Goal: Navigation & Orientation: Find specific page/section

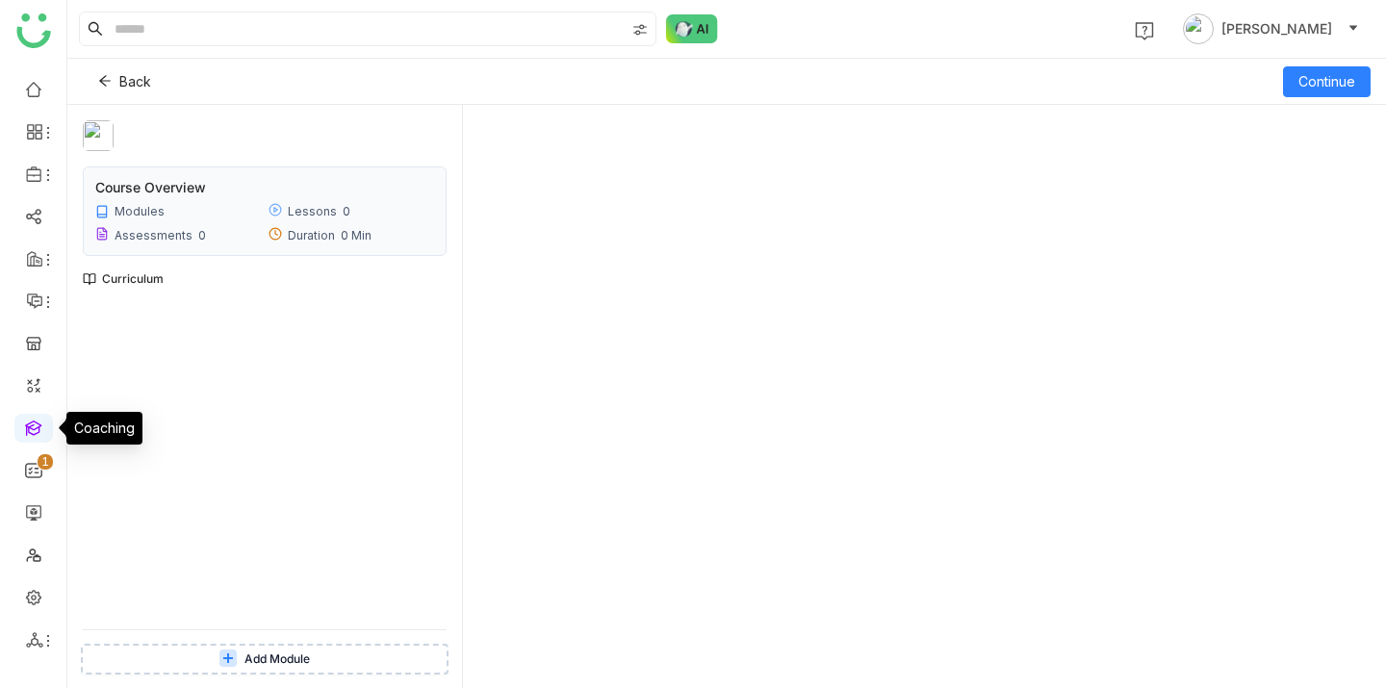
click at [32, 419] on link at bounding box center [33, 427] width 17 height 16
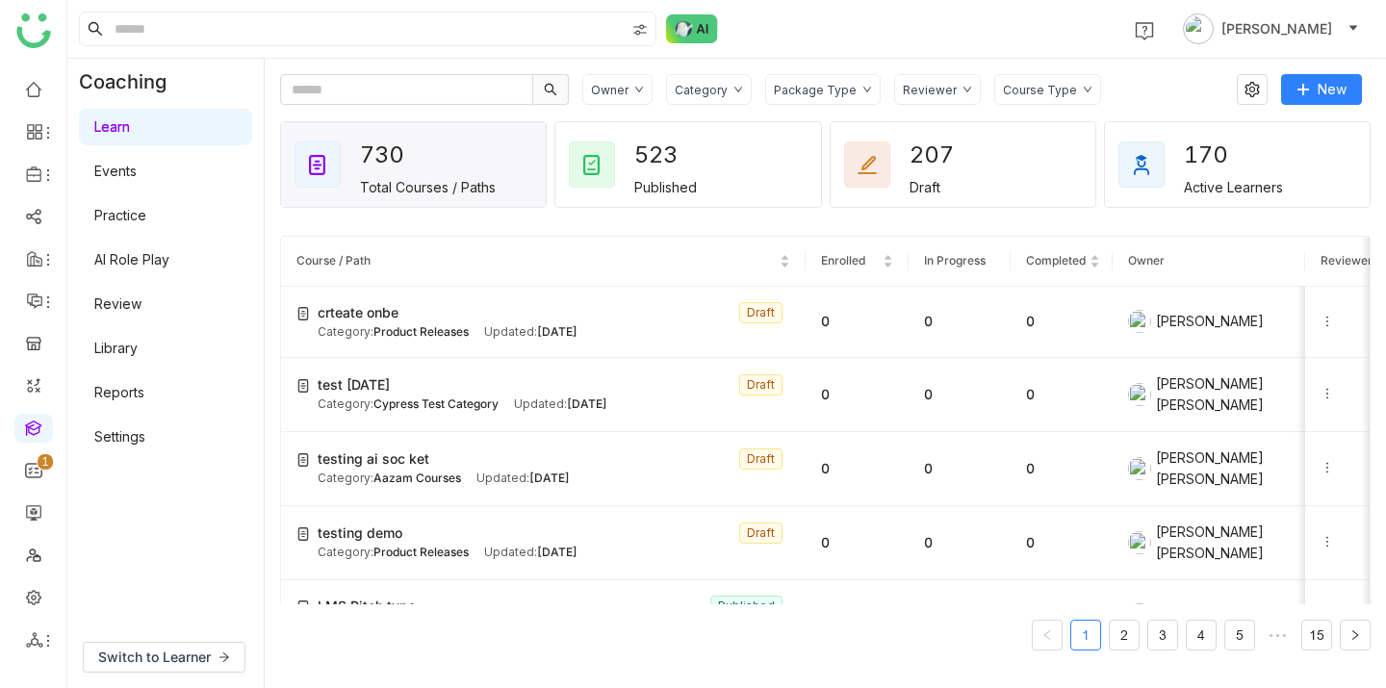
click at [145, 442] on link "Settings" at bounding box center [119, 436] width 51 height 16
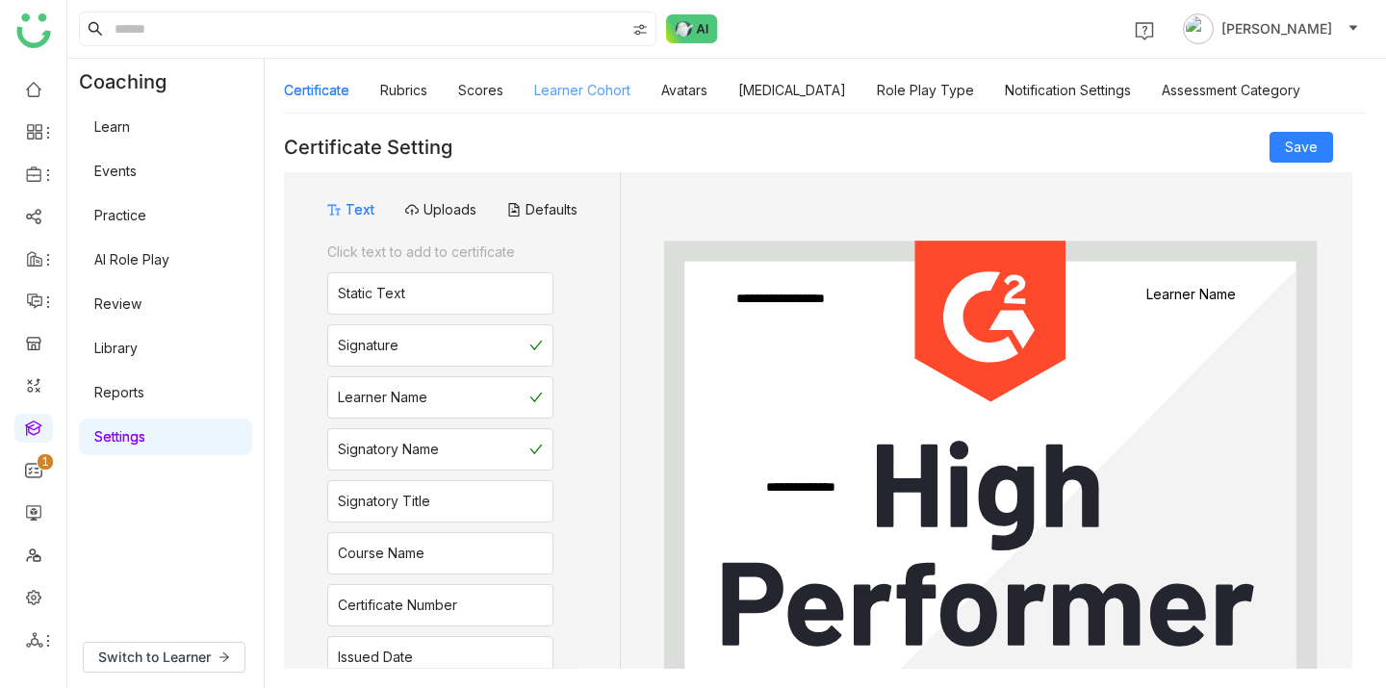
click at [580, 89] on link "Learner Cohort" at bounding box center [582, 90] width 96 height 16
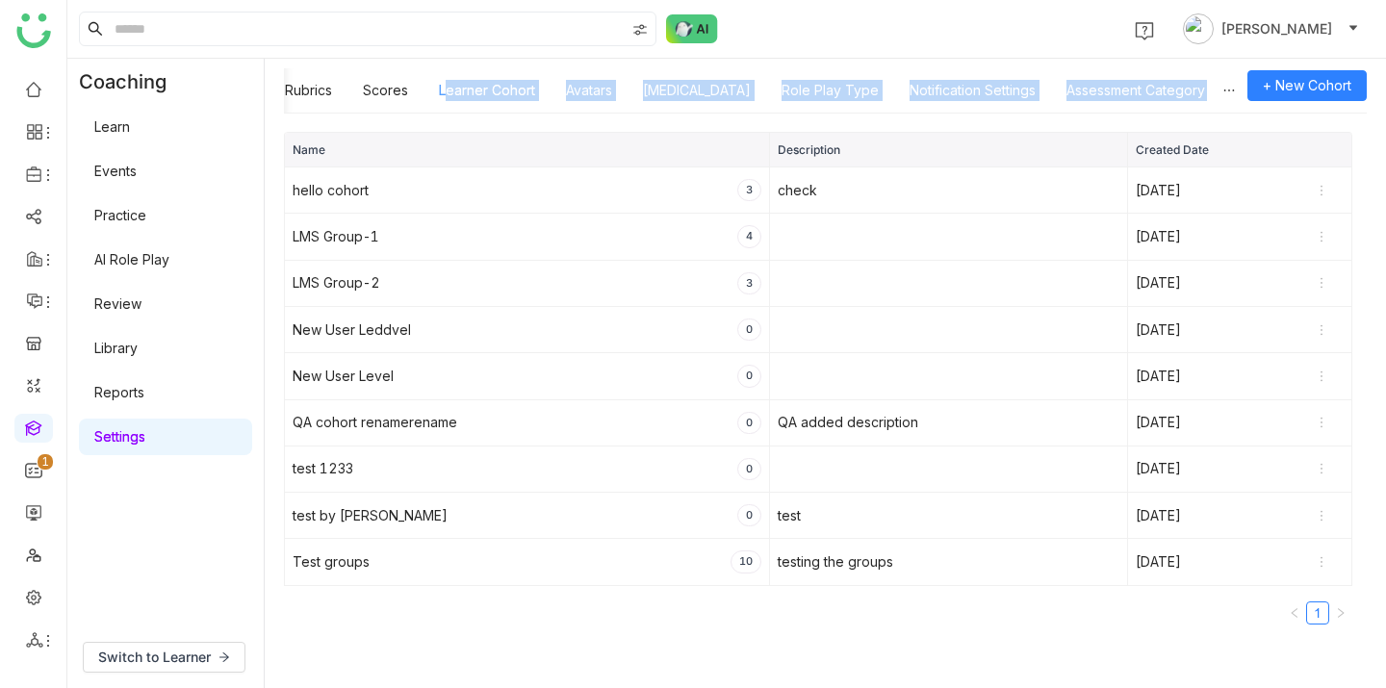
drag, startPoint x: 514, startPoint y: 110, endPoint x: 504, endPoint y: 108, distance: 9.8
click at [504, 108] on div "Certificate Rubrics Scores Learner Cohort Avatars [MEDICAL_DATA] Role Play Type…" at bounding box center [826, 374] width 1122 height 630
click at [27, 601] on link at bounding box center [33, 596] width 17 height 16
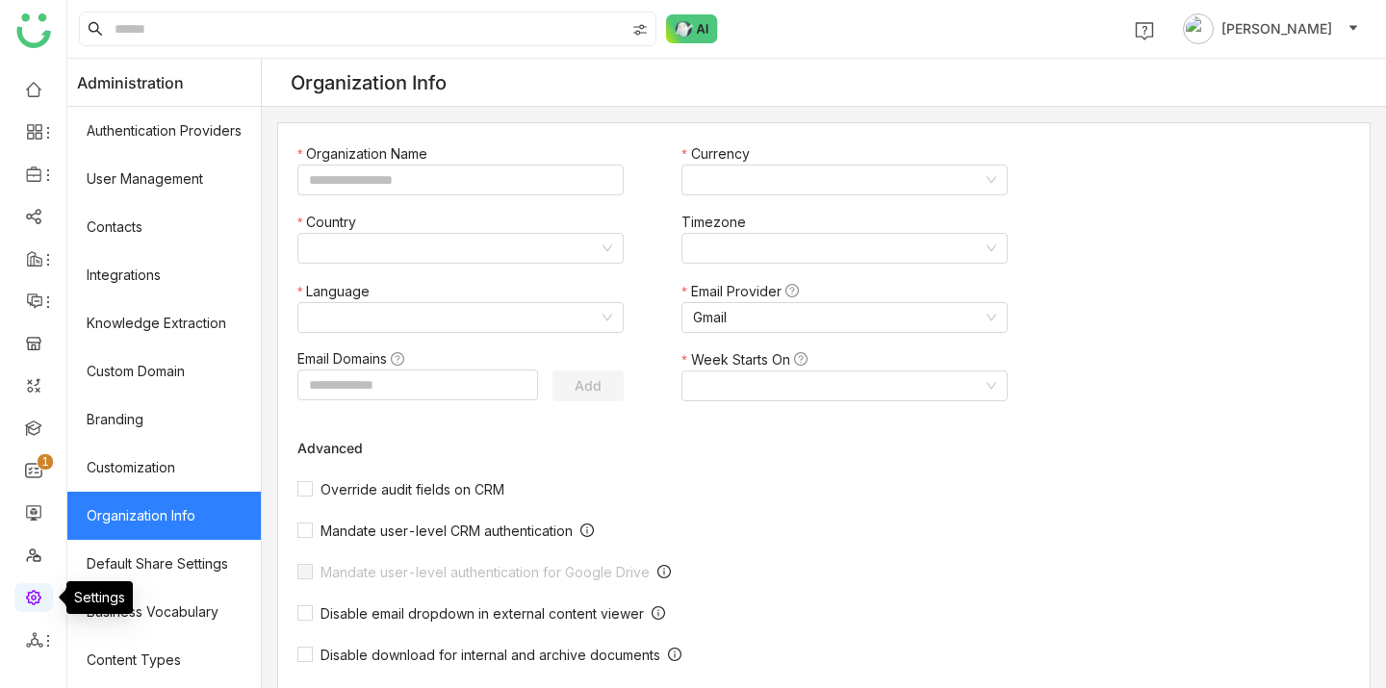
type input "*******"
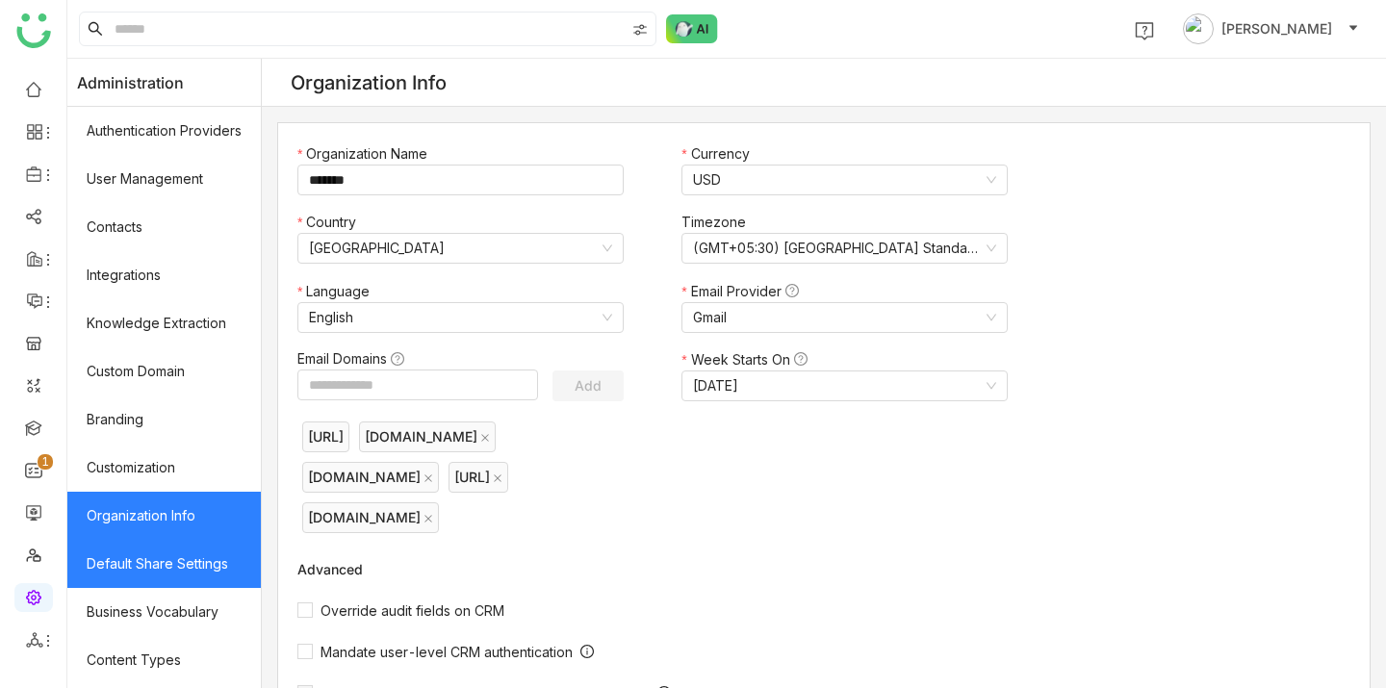
click at [159, 558] on link "Default Share Settings" at bounding box center [164, 564] width 194 height 48
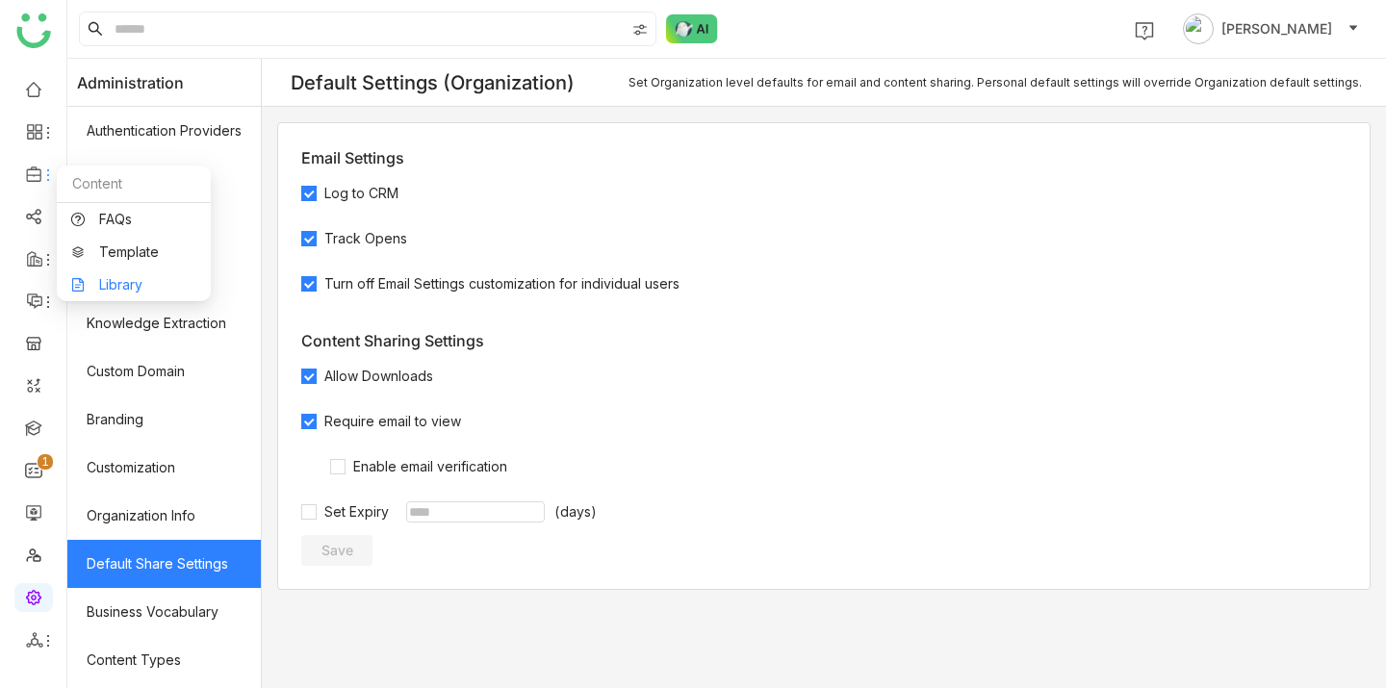
click at [144, 292] on link "Library" at bounding box center [133, 284] width 125 height 13
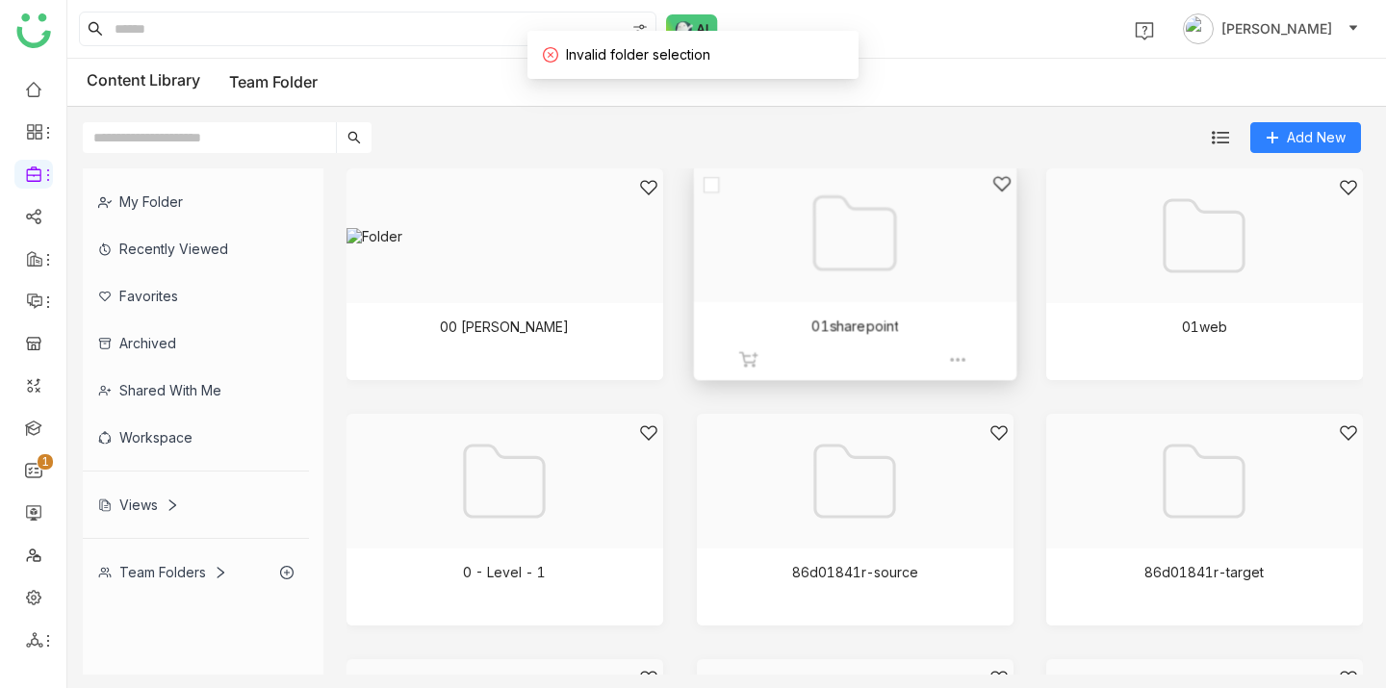
click at [899, 232] on div at bounding box center [849, 257] width 290 height 167
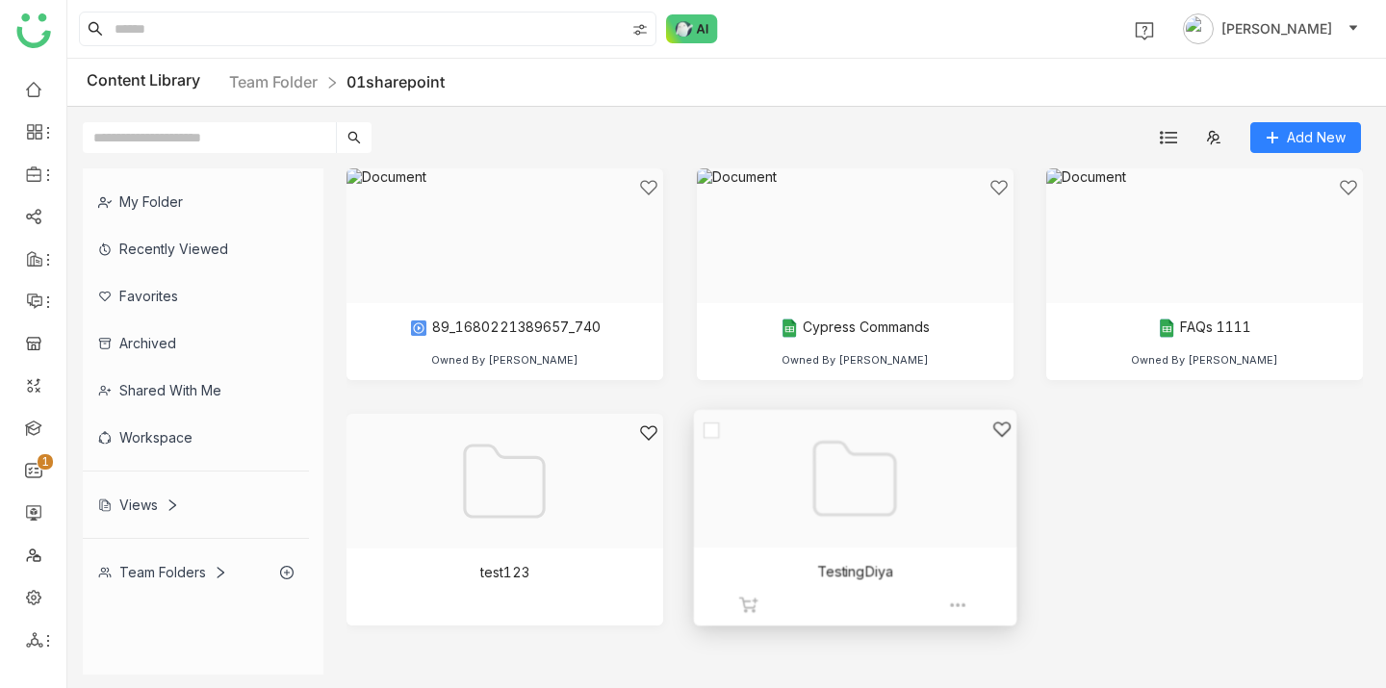
click at [871, 472] on div at bounding box center [849, 503] width 290 height 167
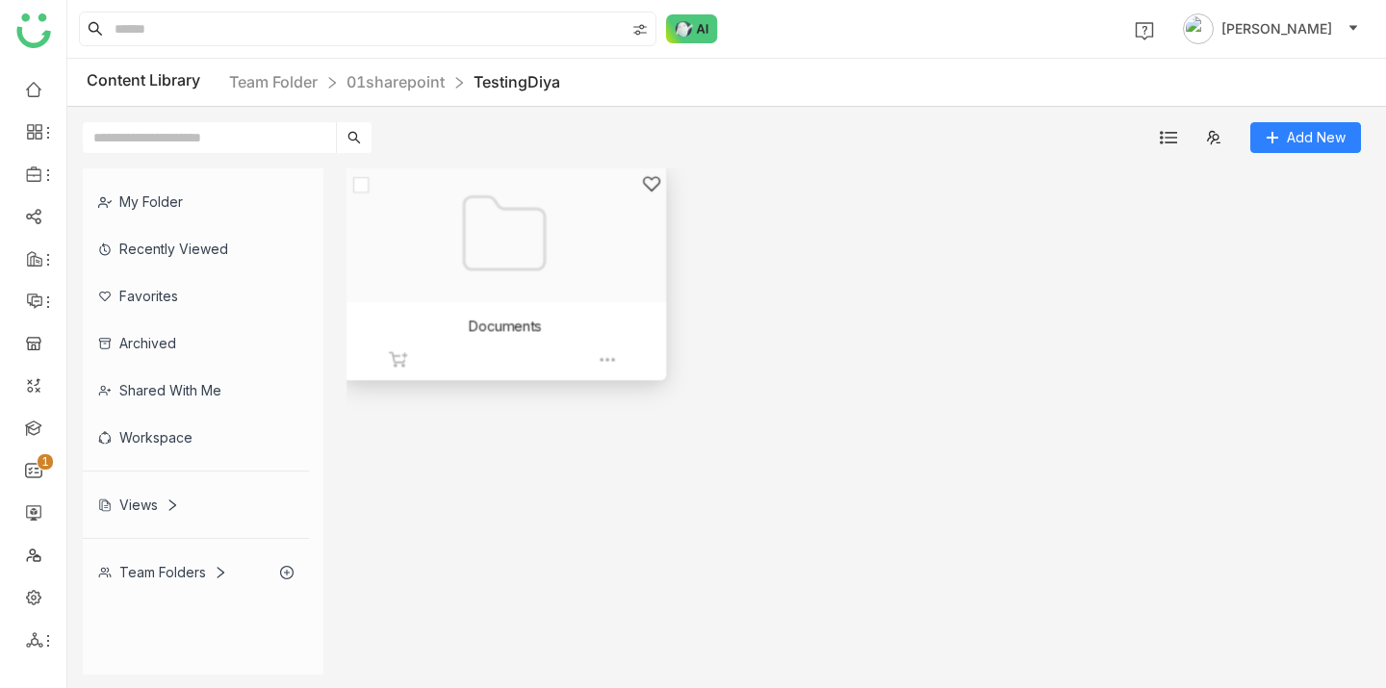
click at [506, 240] on div at bounding box center [498, 257] width 290 height 167
click at [560, 213] on div at bounding box center [498, 257] width 290 height 167
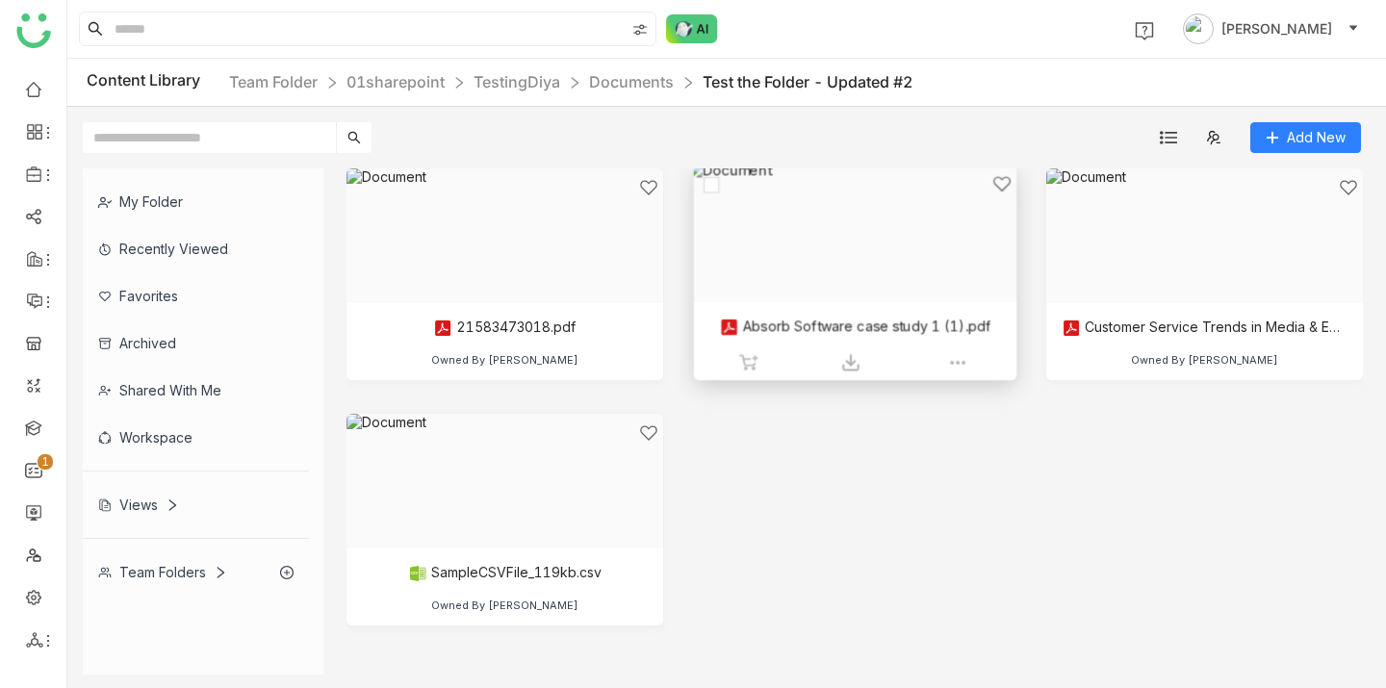
click at [831, 243] on div at bounding box center [849, 257] width 290 height 167
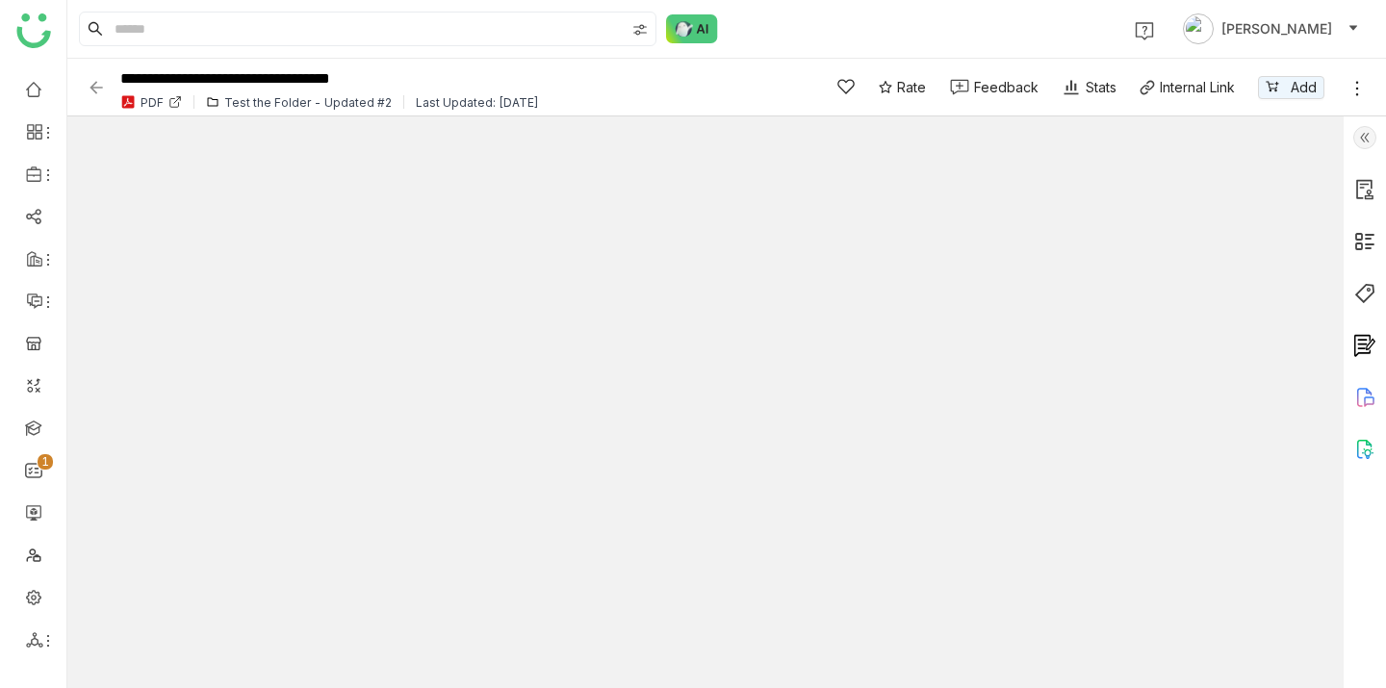
type input "*"
